Goal: Book appointment/travel/reservation

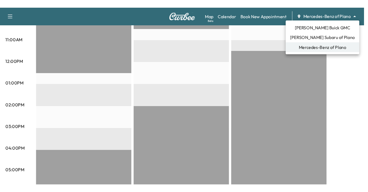
scroll to position [228, 0]
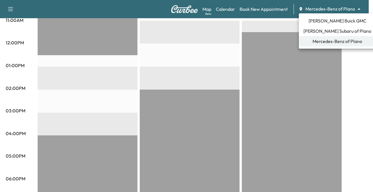
click at [267, 9] on div at bounding box center [186, 96] width 373 height 192
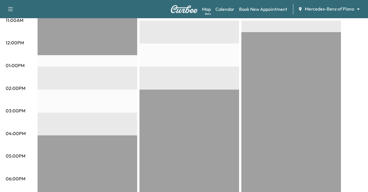
click at [268, 5] on div "Map Beta Calendar Book New Appointment Mercedes-Benz of Plano ******** ​" at bounding box center [283, 9] width 162 height 11
click at [269, 8] on link "Book New Appointment" at bounding box center [263, 9] width 48 height 7
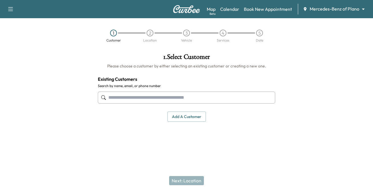
click at [164, 93] on input "text" at bounding box center [186, 98] width 177 height 12
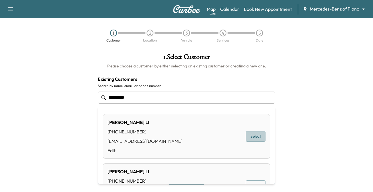
click at [249, 136] on button "Select" at bounding box center [256, 136] width 20 height 11
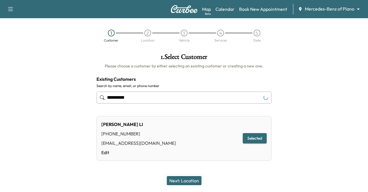
scroll to position [15, 0]
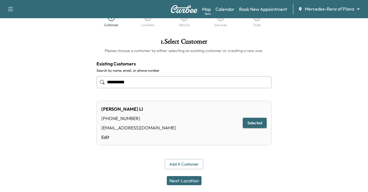
type input "**********"
click at [187, 178] on button "Next: Location" at bounding box center [184, 180] width 35 height 9
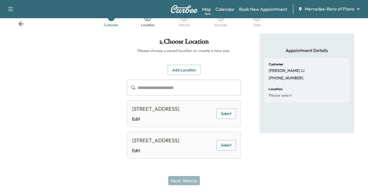
drag, startPoint x: 185, startPoint y: 67, endPoint x: 182, endPoint y: 69, distance: 3.9
click at [185, 67] on button "Add Location" at bounding box center [184, 70] width 33 height 11
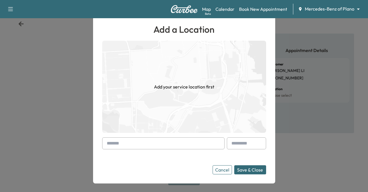
click at [139, 141] on input "text" at bounding box center [163, 144] width 122 height 12
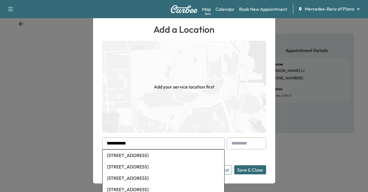
click at [151, 157] on li "[STREET_ADDRESS]" at bounding box center [164, 155] width 122 height 11
type input "**********"
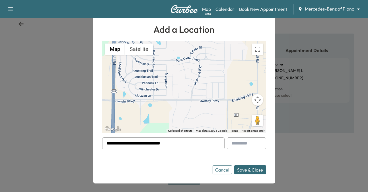
click at [250, 168] on button "Save & Close" at bounding box center [250, 170] width 32 height 9
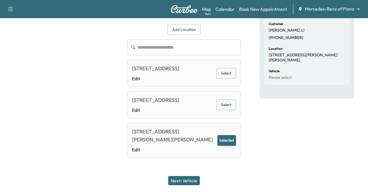
scroll to position [72, 0]
click at [225, 140] on button "Selected" at bounding box center [227, 140] width 19 height 11
click at [179, 182] on button "Next: Vehicle" at bounding box center [184, 180] width 32 height 9
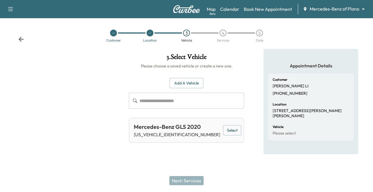
click at [183, 82] on button "Add a Vehicle" at bounding box center [187, 83] width 34 height 11
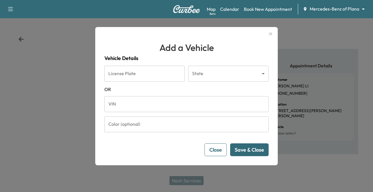
click at [134, 103] on input "VIN" at bounding box center [186, 104] width 164 height 16
click at [338, 8] on body "Support Log Out Map Beta Calendar Book New Appointment Mercedes-Benz of Plano *…" at bounding box center [186, 96] width 373 height 192
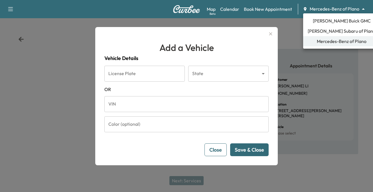
click at [330, 32] on span "[PERSON_NAME] Subaru of Plano" at bounding box center [341, 31] width 68 height 7
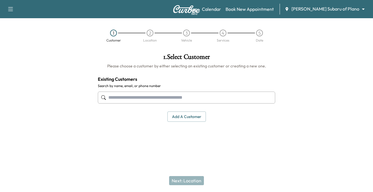
click at [117, 99] on input "text" at bounding box center [186, 98] width 177 height 12
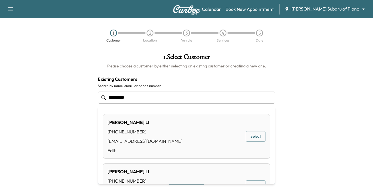
click at [181, 180] on div "[PERSON_NAME] [PHONE_NUMBER] [EMAIL_ADDRESS][DOMAIN_NAME] Edit Select" at bounding box center [187, 186] width 168 height 45
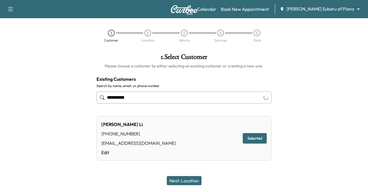
type input "**********"
click at [259, 137] on button "Selected" at bounding box center [255, 138] width 24 height 11
click at [187, 178] on button "Next: Location" at bounding box center [184, 180] width 35 height 9
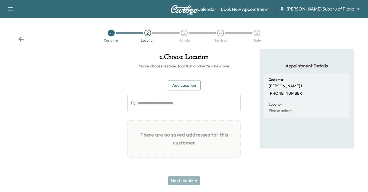
click at [158, 101] on input "text" at bounding box center [189, 103] width 103 height 16
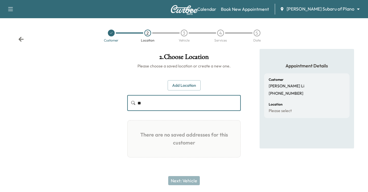
type input "*"
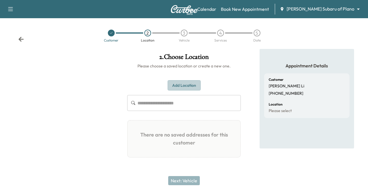
click at [181, 85] on button "Add Location" at bounding box center [184, 85] width 33 height 11
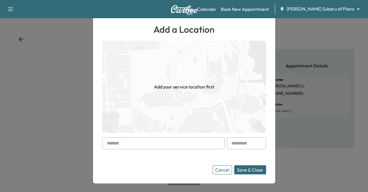
click at [146, 145] on input "text" at bounding box center [163, 144] width 122 height 12
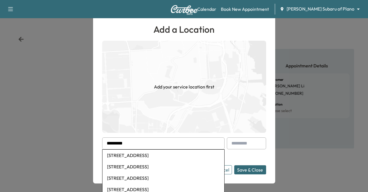
click at [144, 156] on li "[STREET_ADDRESS]" at bounding box center [164, 155] width 122 height 11
type input "**********"
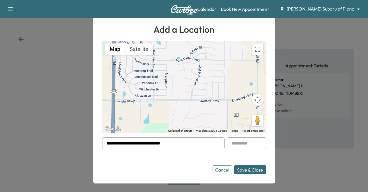
click at [256, 171] on button "Save & Close" at bounding box center [250, 170] width 32 height 9
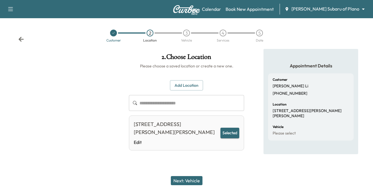
click at [180, 180] on button "Next: Vehicle" at bounding box center [187, 180] width 32 height 9
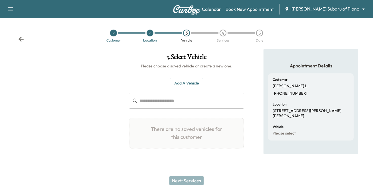
click at [158, 103] on input "text" at bounding box center [191, 101] width 105 height 16
click at [190, 100] on input "text" at bounding box center [191, 101] width 105 height 16
paste input "**********"
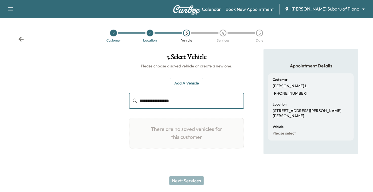
type input "**********"
click at [195, 175] on div "Next: Services" at bounding box center [186, 181] width 373 height 23
click at [192, 79] on button "Add a Vehicle" at bounding box center [187, 83] width 34 height 11
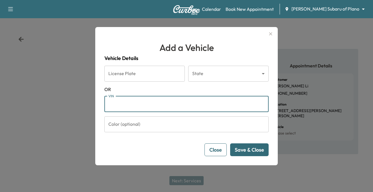
click at [128, 105] on input "VIN" at bounding box center [186, 104] width 164 height 16
paste input "**********"
type input "**********"
click at [254, 152] on button "Save & Close" at bounding box center [249, 150] width 38 height 13
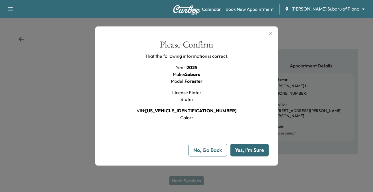
click at [250, 146] on button "Yes, I'm Sure" at bounding box center [249, 150] width 38 height 13
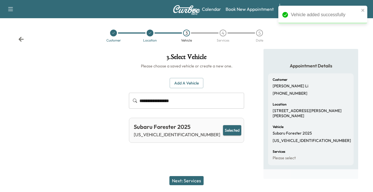
click at [181, 180] on button "Next: Services" at bounding box center [186, 180] width 34 height 9
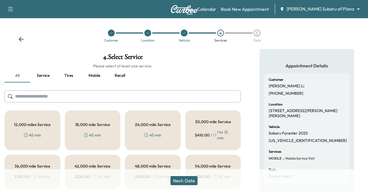
click at [45, 131] on div "12,000 miles Service 45 min" at bounding box center [33, 131] width 56 height 40
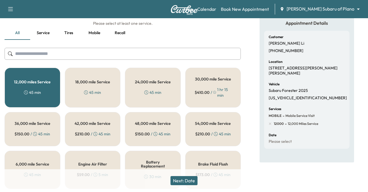
scroll to position [85, 0]
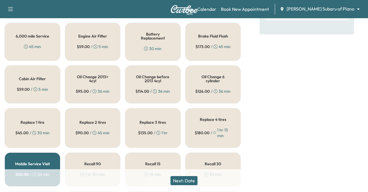
click at [186, 181] on button "Next: Date" at bounding box center [184, 180] width 27 height 9
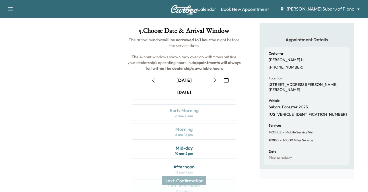
scroll to position [93, 0]
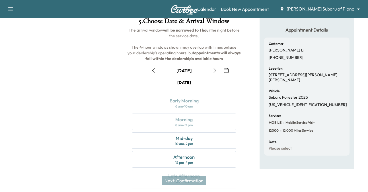
click at [214, 70] on icon "button" at bounding box center [215, 70] width 5 height 5
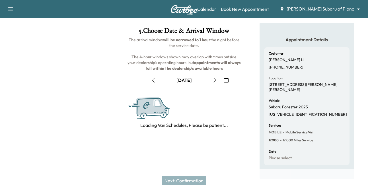
scroll to position [36, 0]
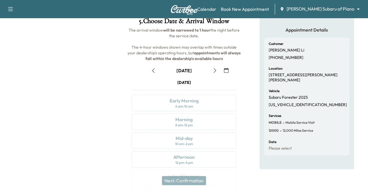
click at [214, 72] on icon "button" at bounding box center [215, 70] width 3 height 5
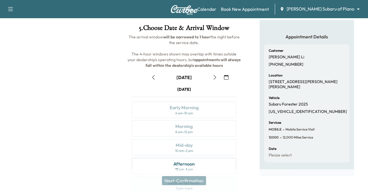
scroll to position [7, 0]
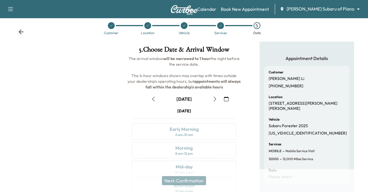
click at [154, 99] on icon "button" at bounding box center [153, 99] width 5 height 5
click at [215, 100] on icon "button" at bounding box center [215, 99] width 5 height 5
drag, startPoint x: 83, startPoint y: 121, endPoint x: 62, endPoint y: 105, distance: 26.0
click at [83, 121] on div at bounding box center [61, 151] width 123 height 218
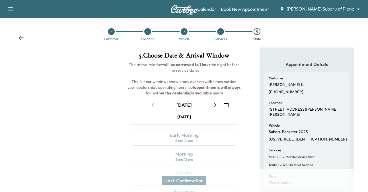
scroll to position [0, 0]
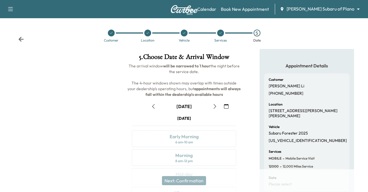
drag, startPoint x: 10, startPoint y: 7, endPoint x: 15, endPoint y: 9, distance: 5.8
click at [10, 7] on icon "button" at bounding box center [10, 9] width 7 height 7
click at [61, 161] on div at bounding box center [61, 158] width 123 height 218
click at [262, 10] on link "Book New Appointment" at bounding box center [245, 9] width 48 height 7
click at [256, 9] on link "Book New Appointment" at bounding box center [245, 9] width 48 height 7
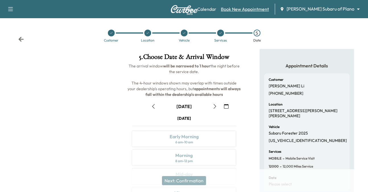
click at [256, 9] on link "Book New Appointment" at bounding box center [245, 9] width 48 height 7
click at [113, 32] on div at bounding box center [111, 33] width 7 height 7
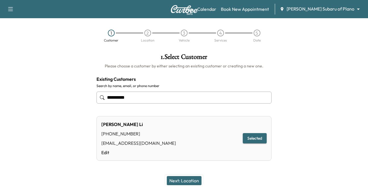
click at [12, 7] on icon "button" at bounding box center [10, 9] width 5 height 4
click at [263, 9] on link "Book New Appointment" at bounding box center [245, 9] width 48 height 7
click at [323, 9] on body "**********" at bounding box center [184, 96] width 368 height 192
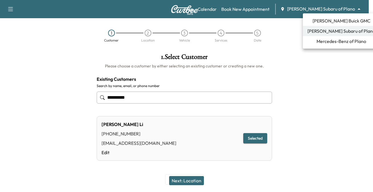
click at [331, 42] on span "Mercedes-Benz of Plano" at bounding box center [341, 41] width 50 height 7
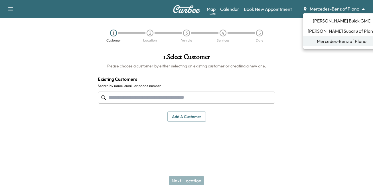
click at [319, 8] on body "Support Log Out Map Beta Calendar Book New Appointment Mercedes-Benz of Plano *…" at bounding box center [186, 96] width 373 height 192
click at [326, 28] on span "[PERSON_NAME] Subaru of Plano" at bounding box center [341, 31] width 68 height 7
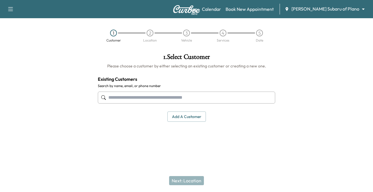
click at [140, 99] on input "text" at bounding box center [186, 98] width 177 height 12
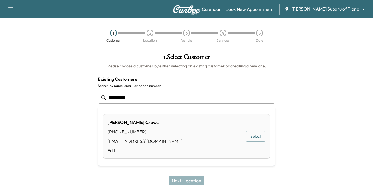
type input "**********"
drag, startPoint x: 7, startPoint y: 8, endPoint x: 10, endPoint y: 9, distance: 2.9
click at [7, 8] on icon "button" at bounding box center [10, 9] width 7 height 7
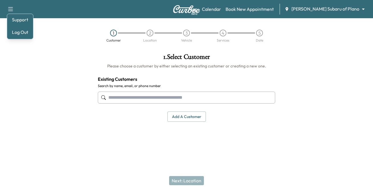
click at [338, 9] on body "Support Log Out Map Beta Calendar Book New Appointment [PERSON_NAME] Subaru of …" at bounding box center [186, 96] width 373 height 192
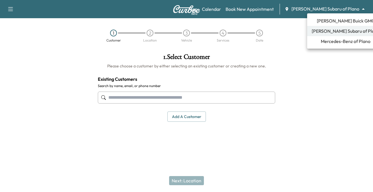
click at [291, 81] on div at bounding box center [186, 96] width 373 height 192
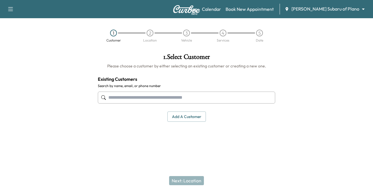
click at [121, 98] on input "text" at bounding box center [186, 98] width 177 height 12
click at [197, 10] on link "Map Beta" at bounding box center [192, 9] width 9 height 7
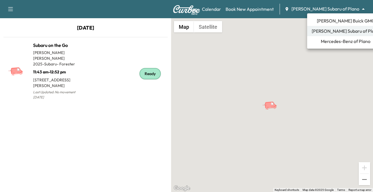
click at [343, 7] on body "Support Log Out Map Beta Calendar Book New Appointment [PERSON_NAME] Subaru of …" at bounding box center [186, 96] width 373 height 192
click at [322, 30] on span "[PERSON_NAME] Subaru of Plano" at bounding box center [345, 31] width 68 height 7
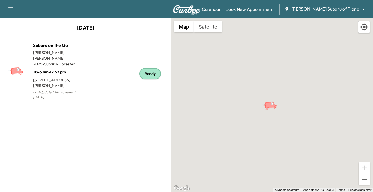
click at [12, 9] on icon "button" at bounding box center [10, 9] width 7 height 7
click at [264, 9] on link "Book New Appointment" at bounding box center [249, 9] width 48 height 7
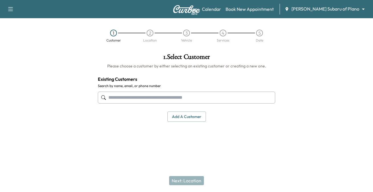
click at [309, 8] on body "Support Log Out Map Beta Calendar Book New Appointment [PERSON_NAME] Subaru of …" at bounding box center [186, 96] width 373 height 192
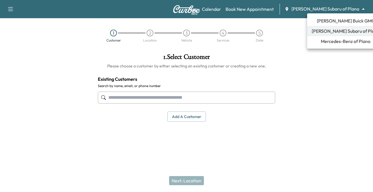
click at [336, 30] on span "[PERSON_NAME] Subaru of Plano" at bounding box center [345, 31] width 68 height 7
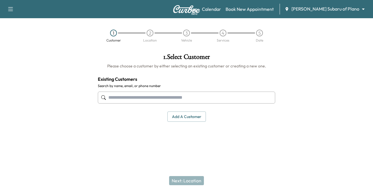
click at [135, 97] on input "text" at bounding box center [186, 98] width 177 height 12
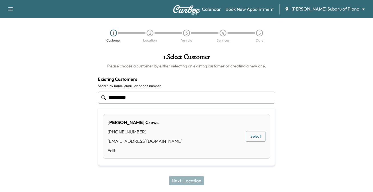
type input "**********"
click at [48, 128] on div at bounding box center [46, 97] width 93 height 96
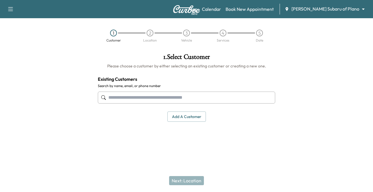
click at [127, 98] on input "text" at bounding box center [186, 98] width 177 height 12
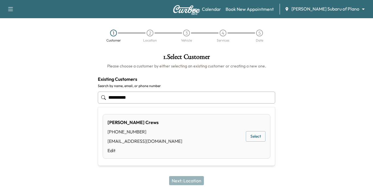
click at [145, 100] on input "**********" at bounding box center [186, 98] width 177 height 12
type input "**********"
click at [221, 7] on link "Calendar" at bounding box center [211, 9] width 19 height 7
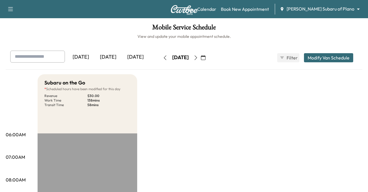
click at [198, 60] on icon "button" at bounding box center [196, 58] width 5 height 5
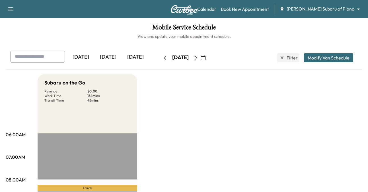
click at [201, 62] on button "button" at bounding box center [196, 57] width 10 height 9
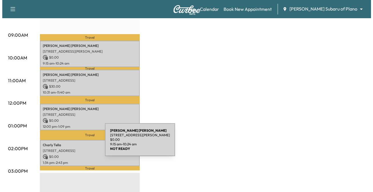
scroll to position [171, 0]
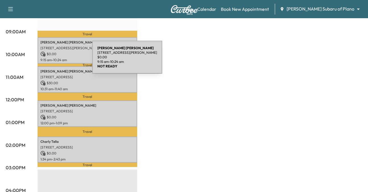
click at [50, 50] on p "[STREET_ADDRESS][PERSON_NAME]" at bounding box center [87, 48] width 94 height 5
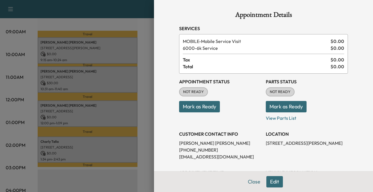
click at [271, 182] on button "Edit" at bounding box center [274, 181] width 17 height 11
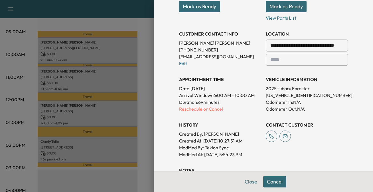
scroll to position [114, 0]
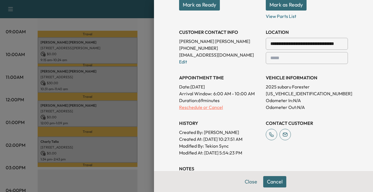
click at [193, 107] on p "Reschedule or Cancel" at bounding box center [220, 107] width 82 height 7
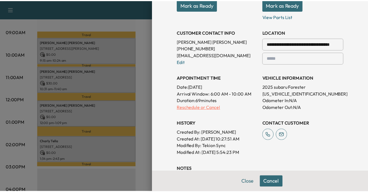
scroll to position [0, 0]
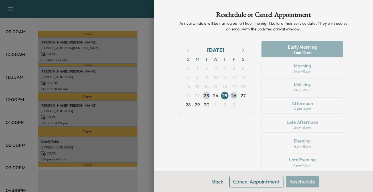
click at [231, 94] on span "26" at bounding box center [233, 95] width 5 height 7
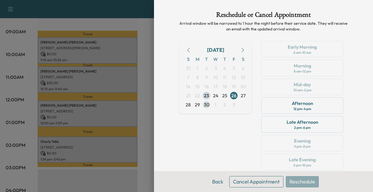
click at [204, 106] on span "30" at bounding box center [206, 104] width 5 height 7
click at [299, 71] on div "8 am - 12 pm" at bounding box center [301, 71] width 17 height 5
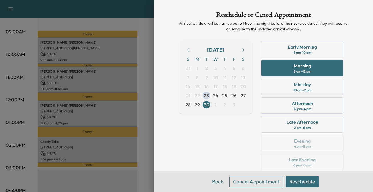
click at [298, 179] on button "Reschedule" at bounding box center [301, 181] width 33 height 11
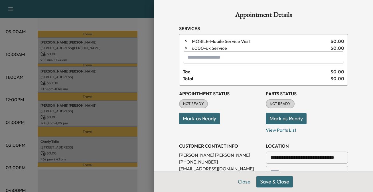
click at [273, 183] on button "Save & Close" at bounding box center [274, 181] width 36 height 11
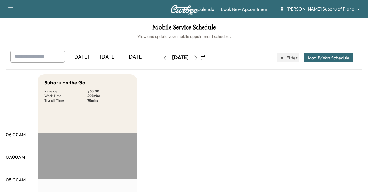
click at [198, 60] on icon "button" at bounding box center [196, 58] width 5 height 5
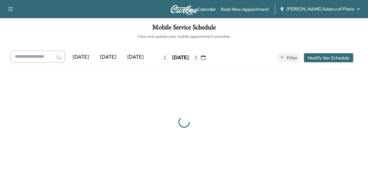
click at [198, 60] on icon "button" at bounding box center [196, 58] width 5 height 5
click at [203, 62] on button "button" at bounding box center [198, 57] width 10 height 9
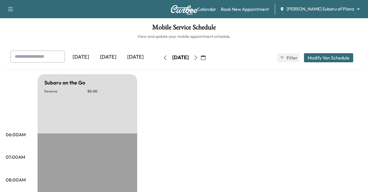
click at [198, 60] on icon "button" at bounding box center [196, 58] width 5 height 5
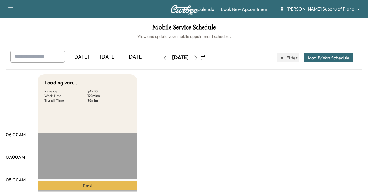
click at [197, 60] on icon "button" at bounding box center [196, 58] width 3 height 5
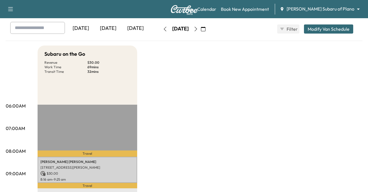
scroll to position [28, 0]
